Goal: Task Accomplishment & Management: Complete application form

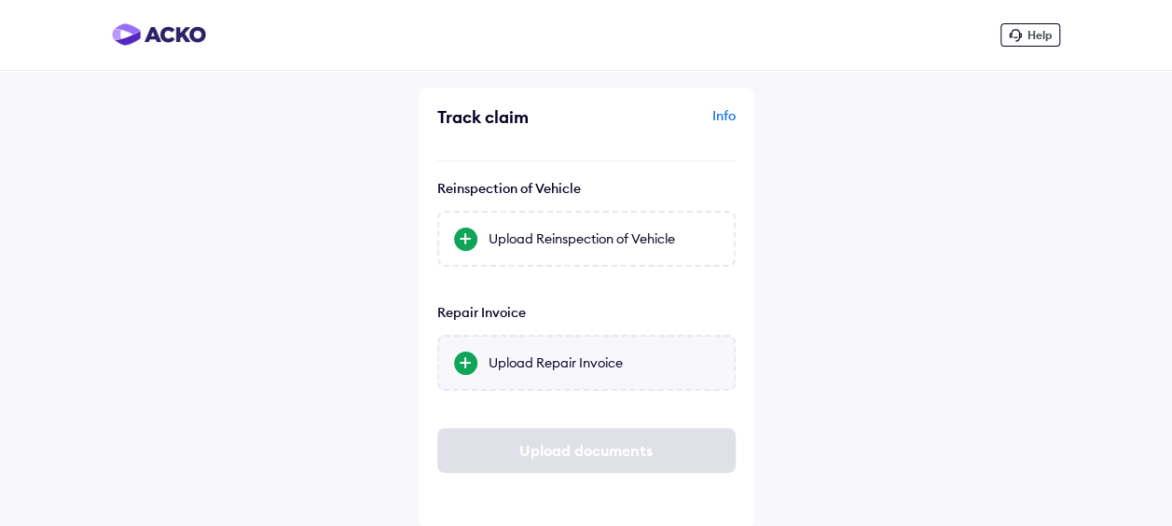
click at [606, 366] on div "Upload Repair Invoice" at bounding box center [604, 362] width 230 height 19
click at [0, 0] on input "Upload Repair Invoice" at bounding box center [0, 0] width 0 height 0
click at [573, 372] on div "Upload Repair Invoice" at bounding box center [586, 363] width 298 height 56
click at [0, 0] on input "Upload Repair Invoice" at bounding box center [0, 0] width 0 height 0
click at [594, 360] on div "Upload Repair Invoice" at bounding box center [604, 362] width 230 height 19
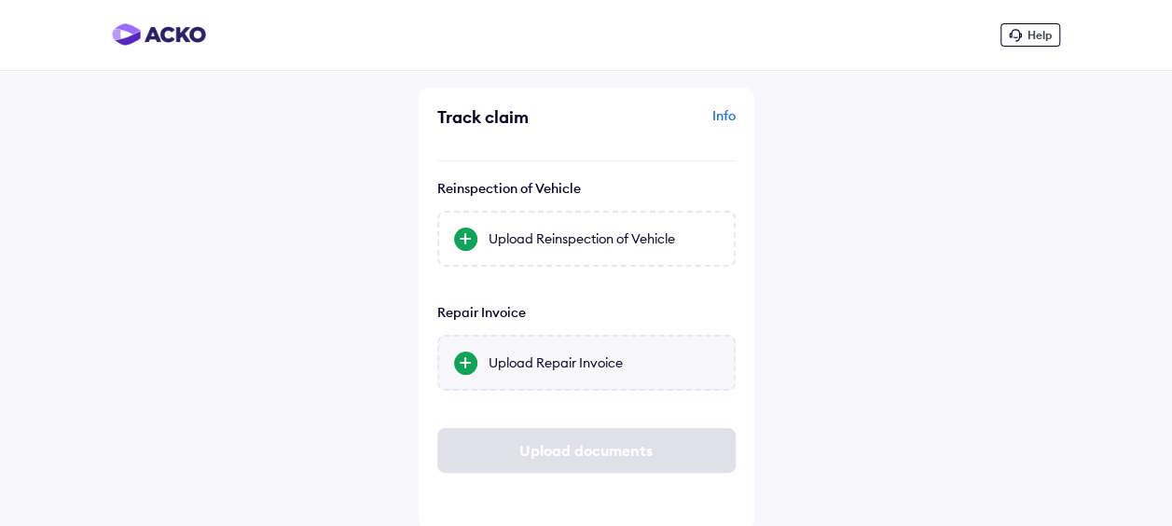
click at [0, 0] on input "Upload Repair Invoice" at bounding box center [0, 0] width 0 height 0
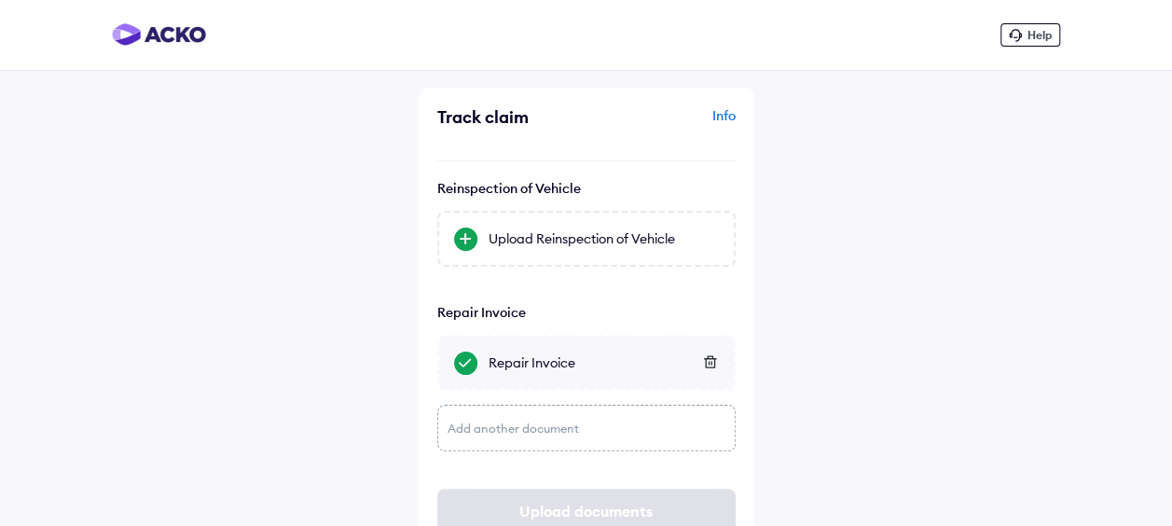
scroll to position [62, 0]
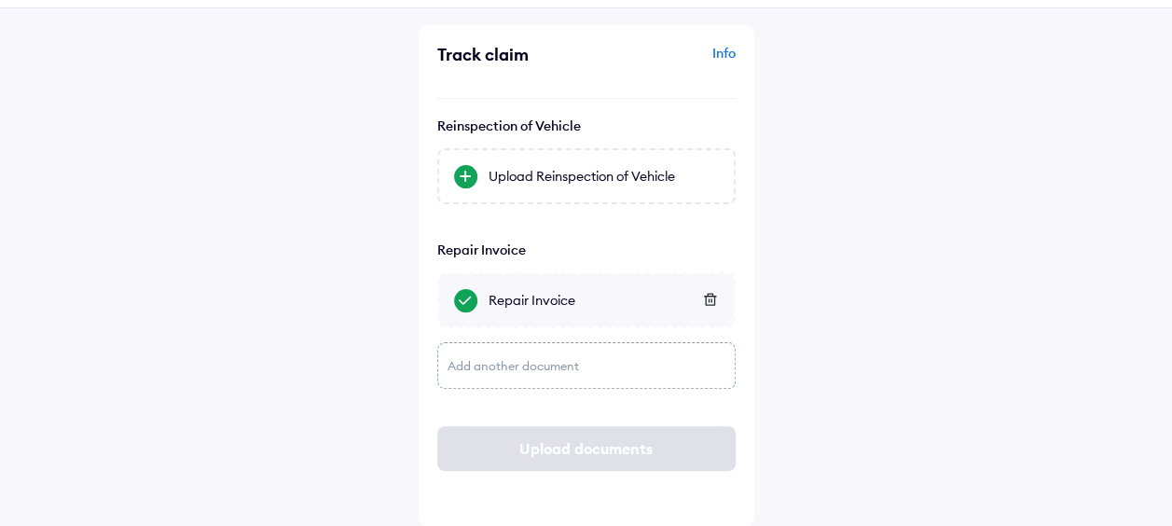
click at [606, 370] on div "Add another document" at bounding box center [586, 365] width 298 height 47
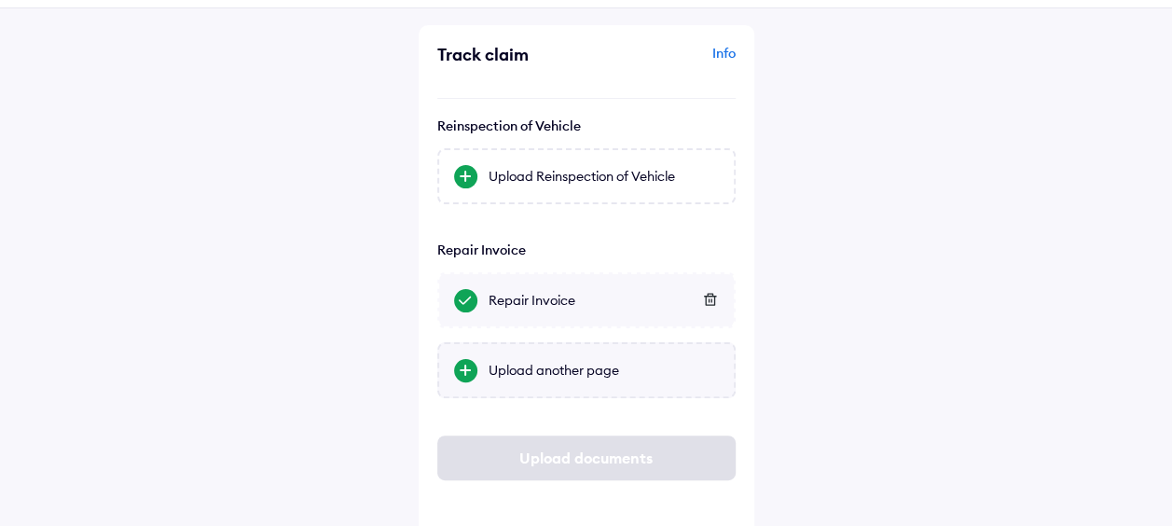
click at [591, 366] on div "Upload another page" at bounding box center [604, 370] width 230 height 19
click at [0, 0] on input "Upload another page" at bounding box center [0, 0] width 0 height 0
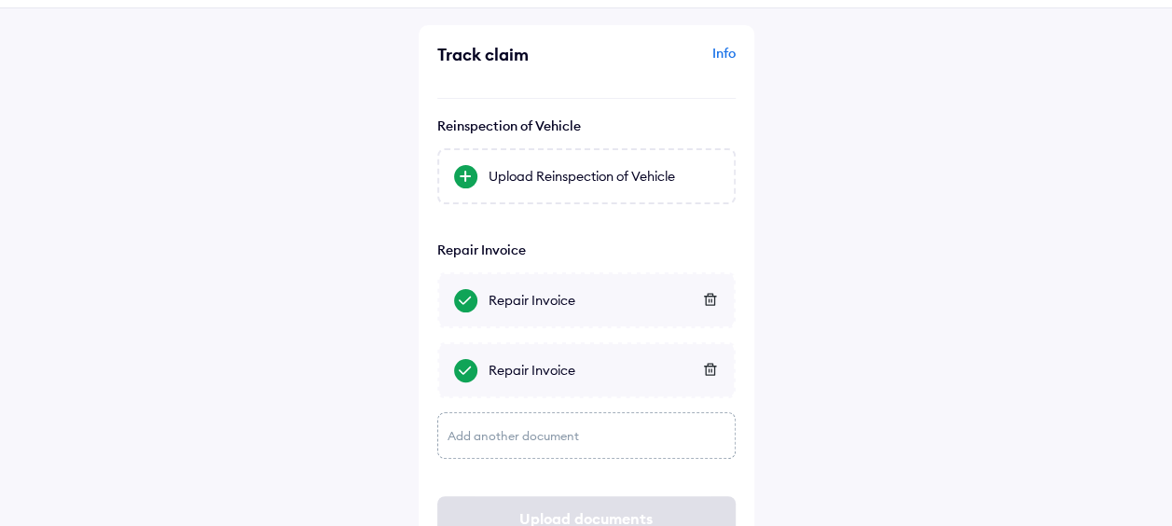
click at [552, 438] on div "Add another document" at bounding box center [586, 435] width 298 height 47
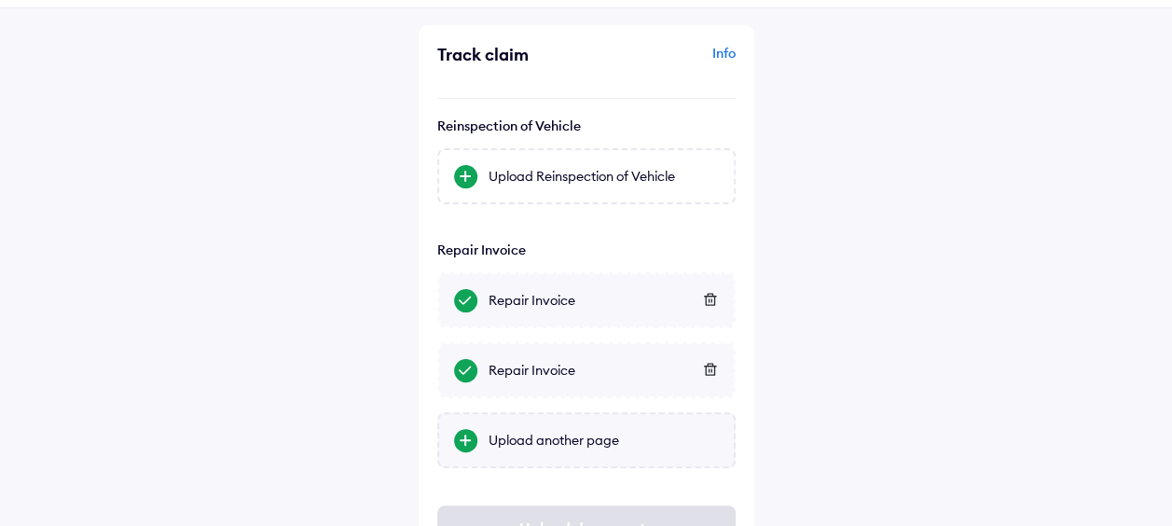
click at [470, 436] on div at bounding box center [465, 440] width 23 height 23
click at [0, 0] on input "Upload another page" at bounding box center [0, 0] width 0 height 0
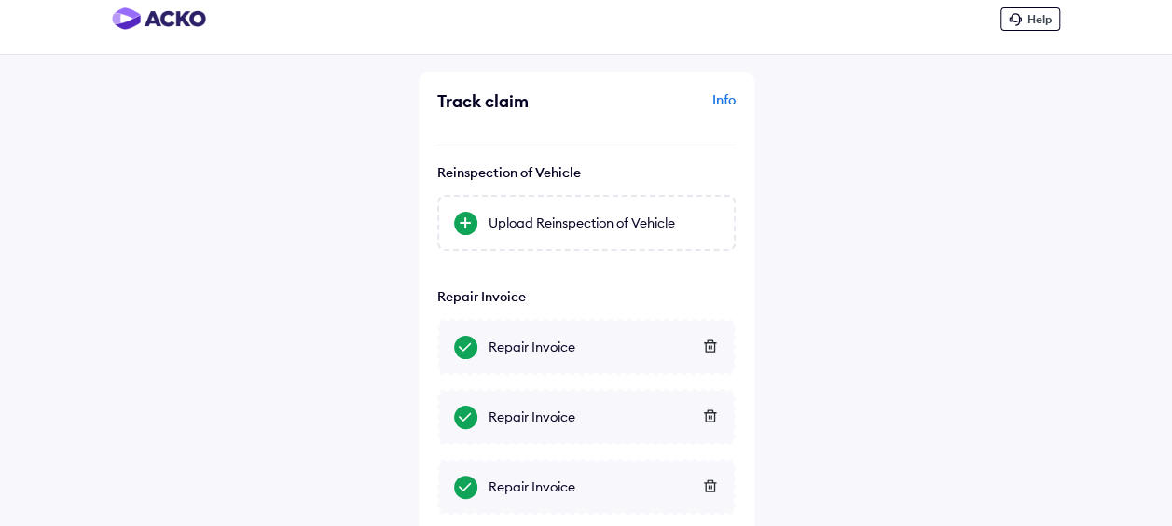
scroll to position [202, 0]
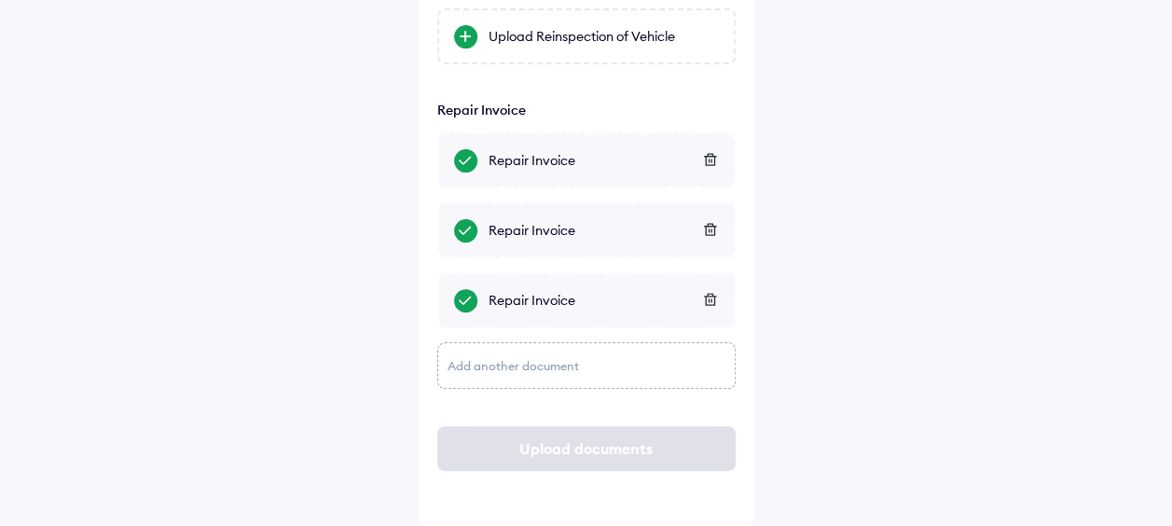
click at [535, 360] on div "Add another document" at bounding box center [586, 365] width 298 height 47
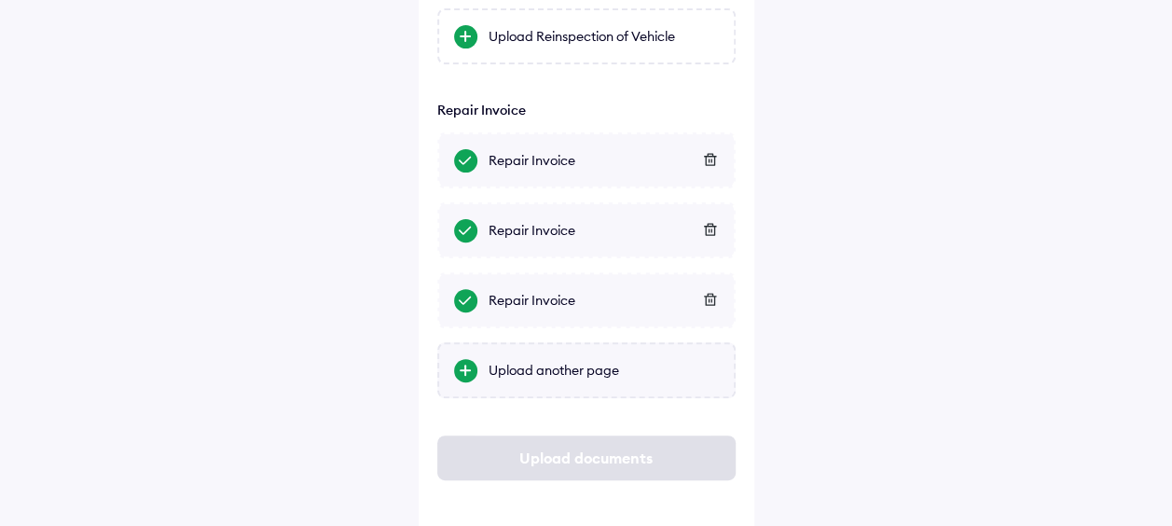
click at [625, 367] on div "Upload another page" at bounding box center [604, 370] width 230 height 19
click at [0, 0] on input "Upload another page" at bounding box center [0, 0] width 0 height 0
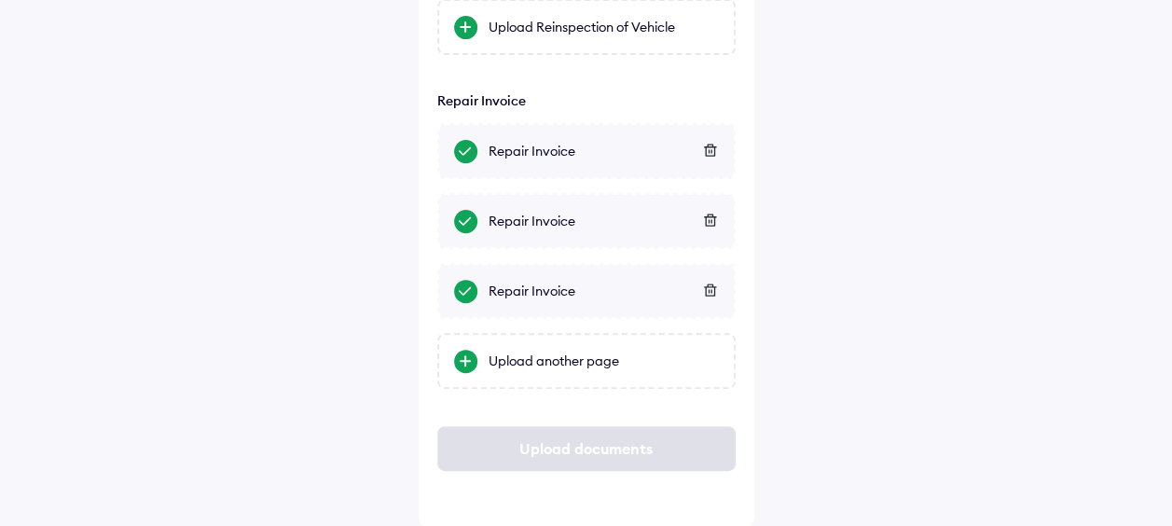
click at [791, 318] on div "Help Track claim Info Reinspection of Vehicle Upload Reinspection of Vehicle Re…" at bounding box center [586, 157] width 1172 height 739
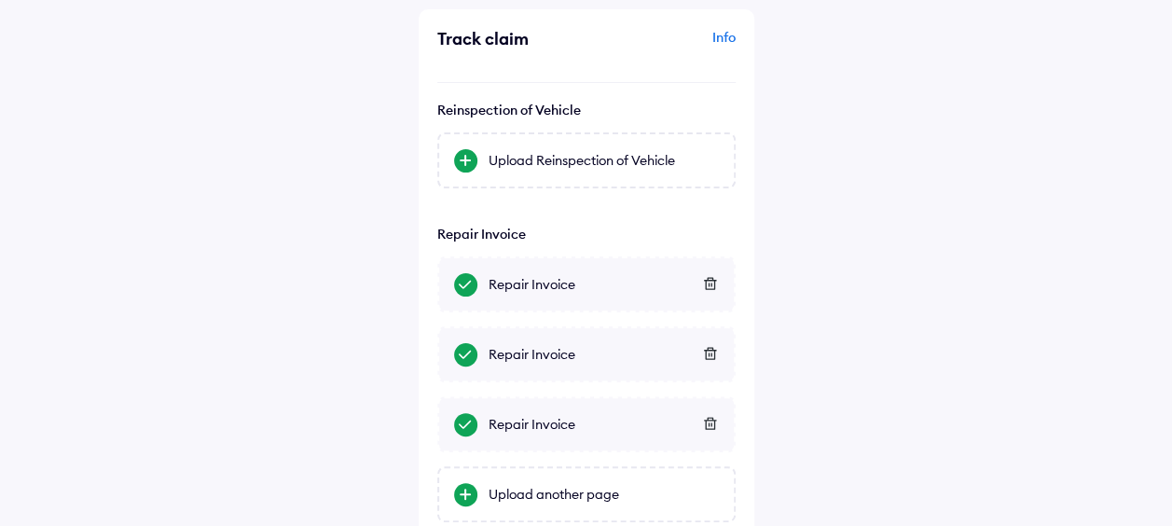
scroll to position [0, 0]
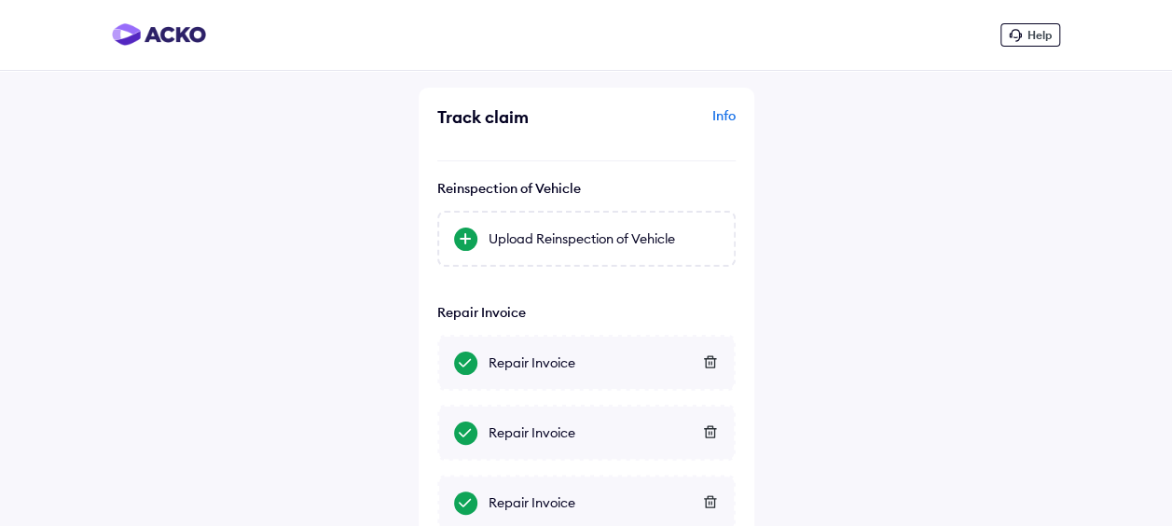
click at [869, 248] on div "Help Track claim Info Reinspection of Vehicle Upload Reinspection of Vehicle Re…" at bounding box center [586, 369] width 1172 height 739
click at [600, 248] on div "Upload Reinspection of Vehicle" at bounding box center [586, 239] width 298 height 56
click at [0, 0] on input "Upload Reinspection of Vehicle" at bounding box center [0, 0] width 0 height 0
click at [631, 250] on div "Upload Reinspection of Vehicle" at bounding box center [586, 239] width 298 height 56
click at [0, 0] on input "Upload Reinspection of Vehicle" at bounding box center [0, 0] width 0 height 0
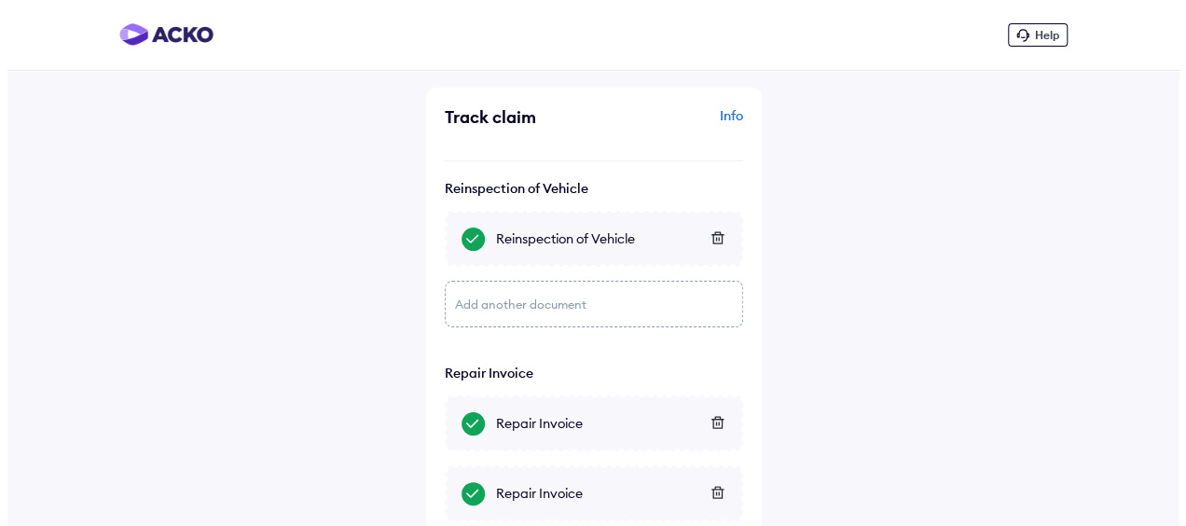
scroll to position [263, 0]
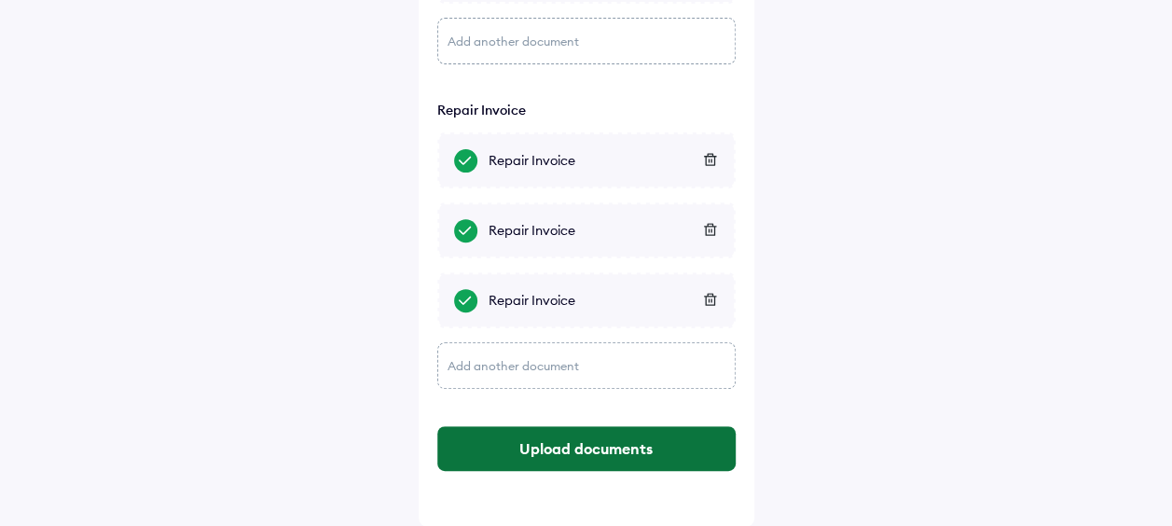
click at [660, 461] on button "Upload documents" at bounding box center [586, 448] width 298 height 45
